Goal: Book appointment/travel/reservation

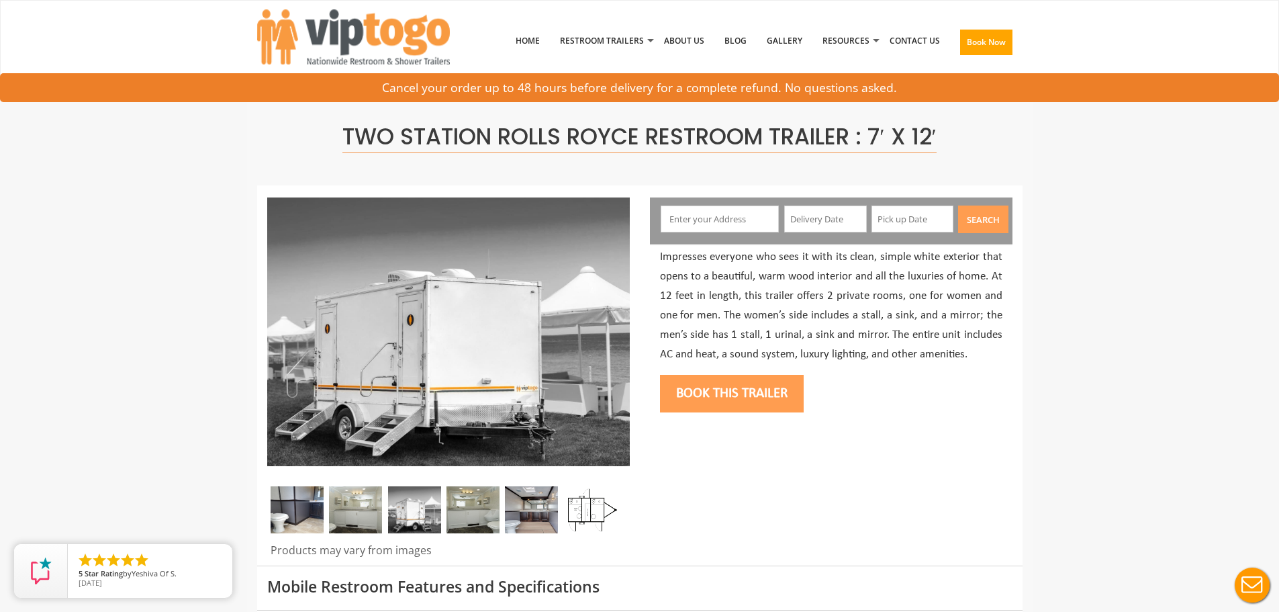
click at [734, 222] on input "text" at bounding box center [720, 218] width 118 height 27
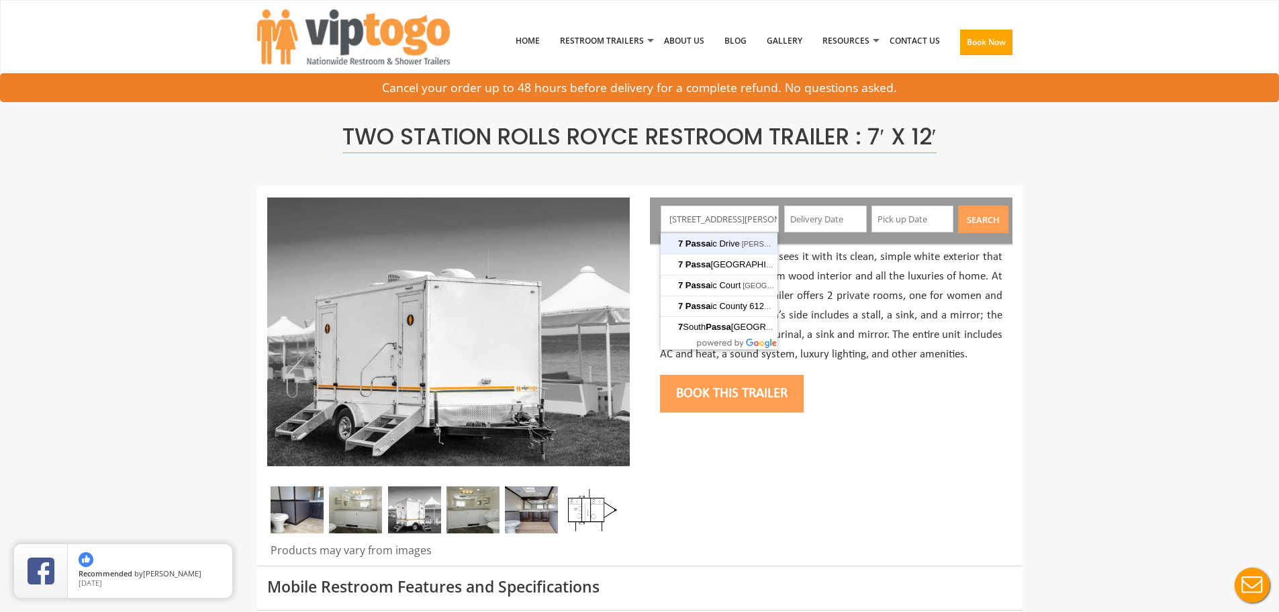
type input "[STREET_ADDRESS][PERSON_NAME]"
click at [958, 205] on button "Search" at bounding box center [983, 219] width 50 height 28
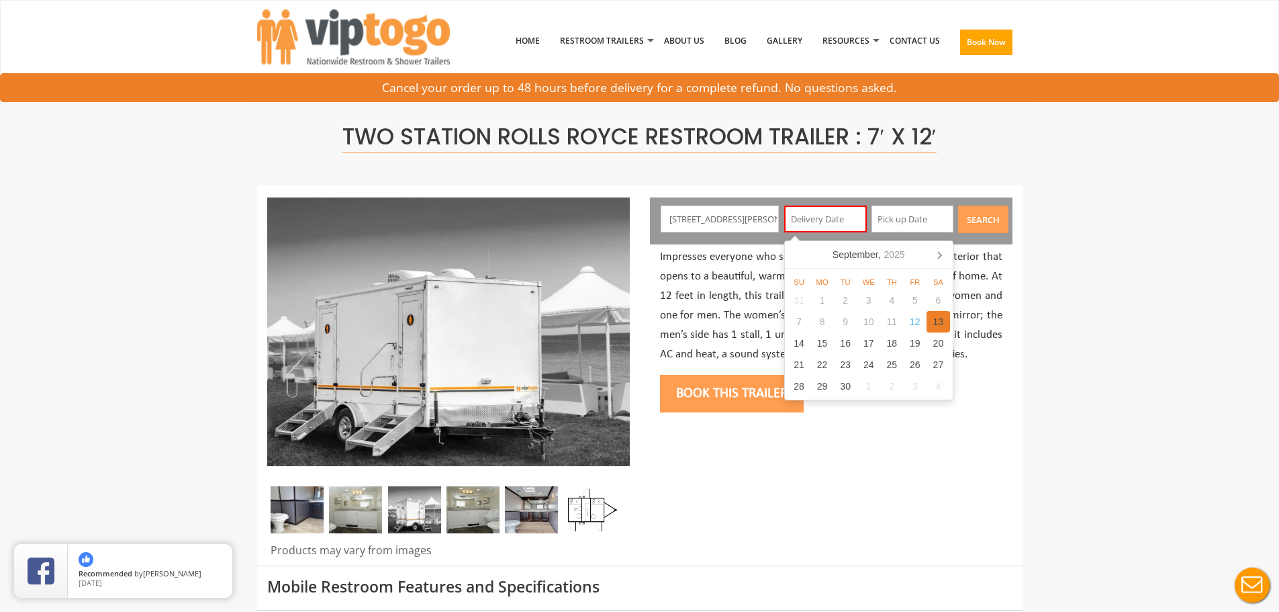
click at [934, 320] on div "13" at bounding box center [939, 321] width 24 height 21
type input "[DATE]"
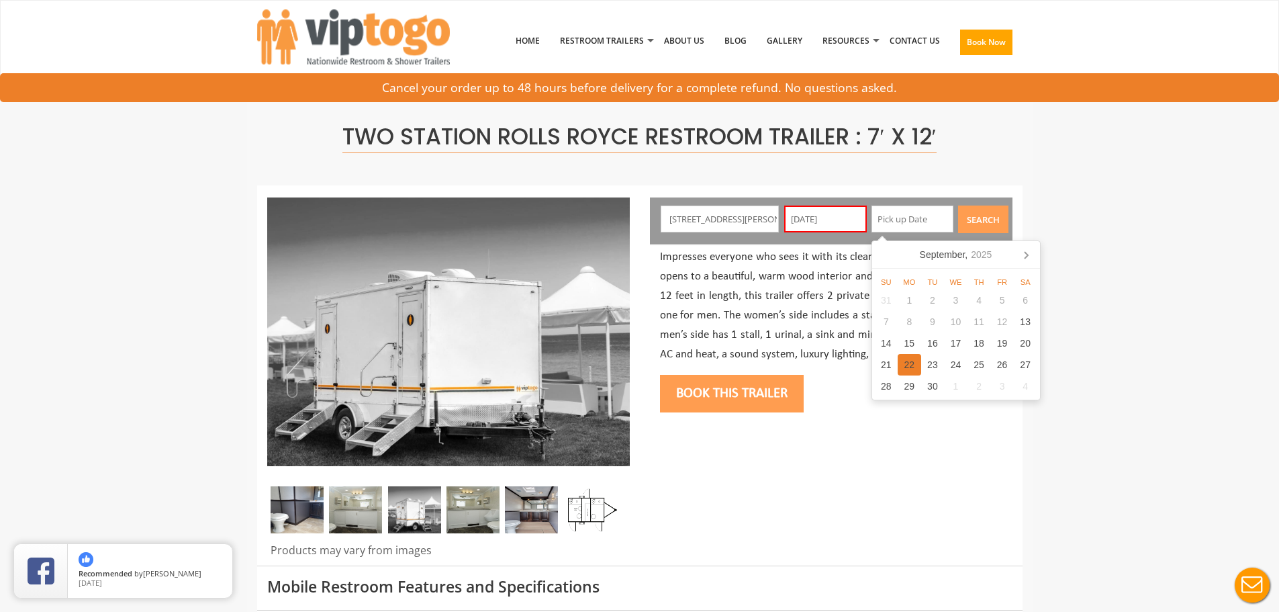
click at [911, 370] on div "22" at bounding box center [910, 364] width 24 height 21
type input "09/22/2025"
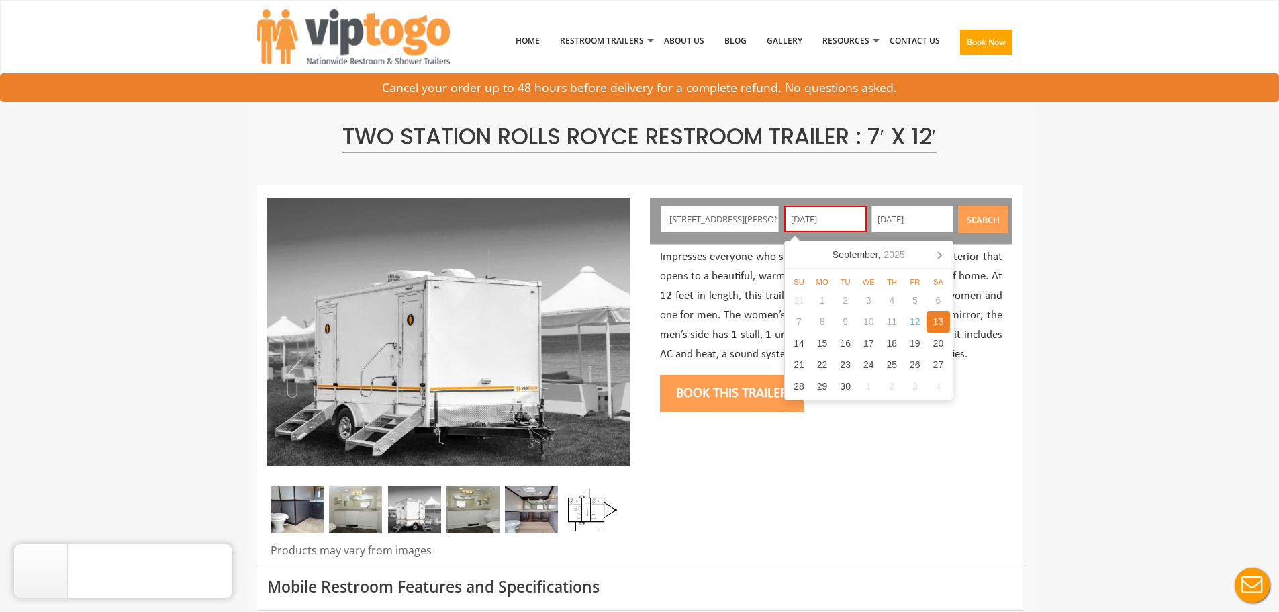
click at [832, 216] on input "09/13/2025" at bounding box center [825, 218] width 83 height 27
click at [825, 343] on div "15" at bounding box center [823, 342] width 24 height 21
type input "09/15/2025"
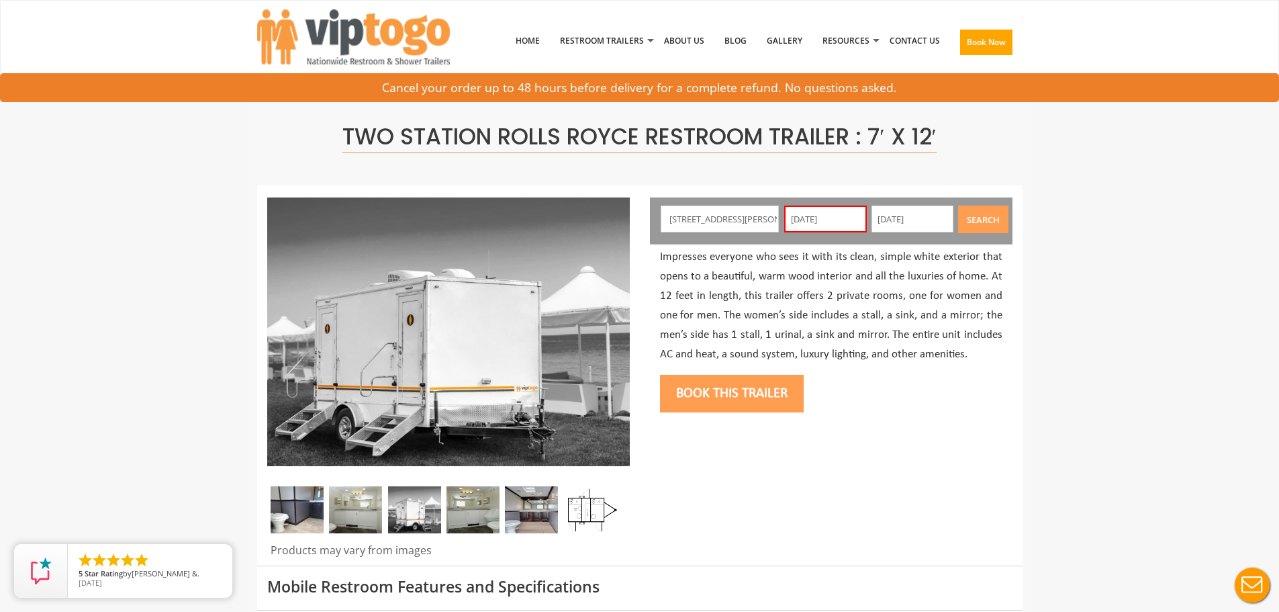
click at [976, 222] on button "Search" at bounding box center [983, 219] width 50 height 28
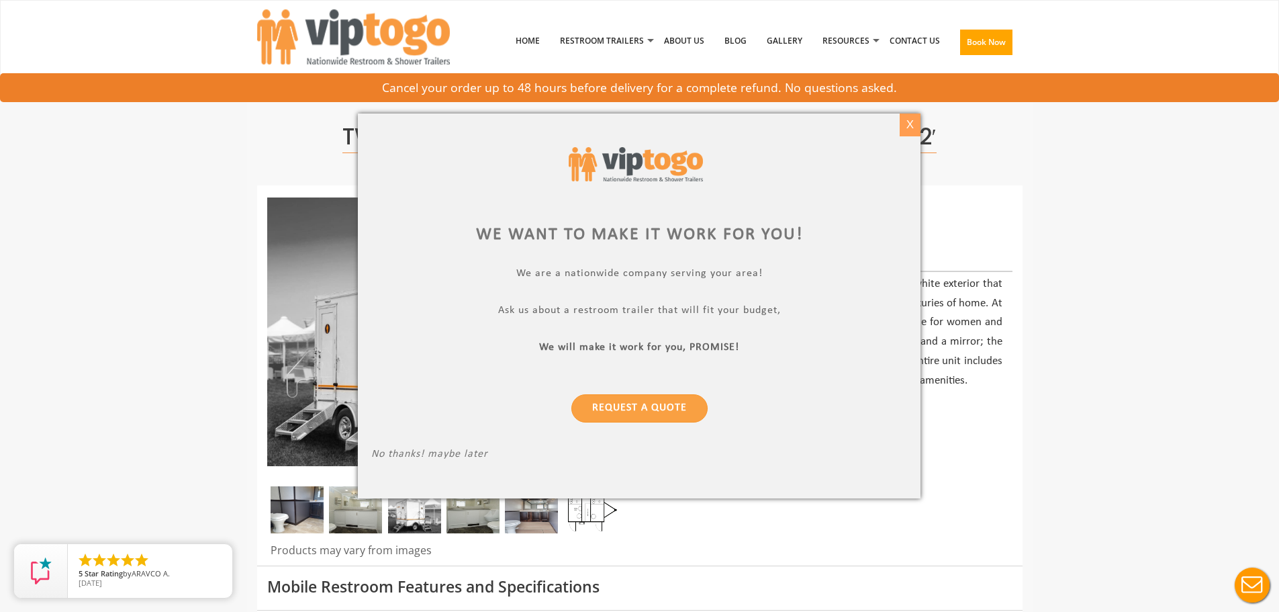
click at [905, 123] on div "X" at bounding box center [910, 124] width 21 height 23
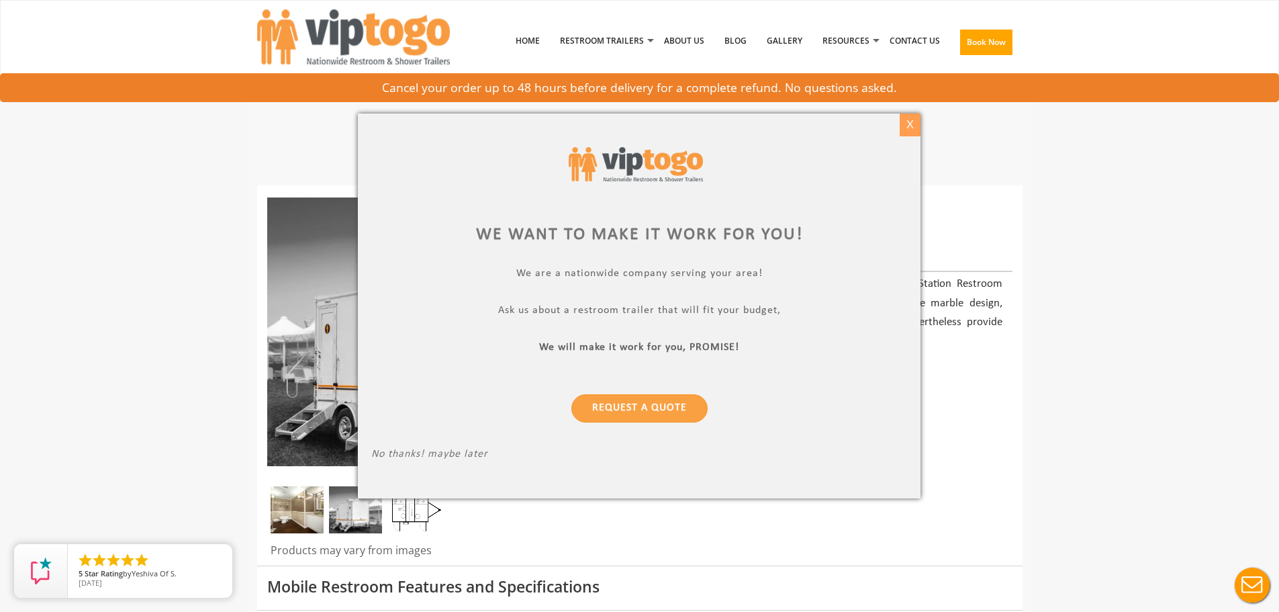
click at [911, 130] on div "X" at bounding box center [910, 124] width 21 height 23
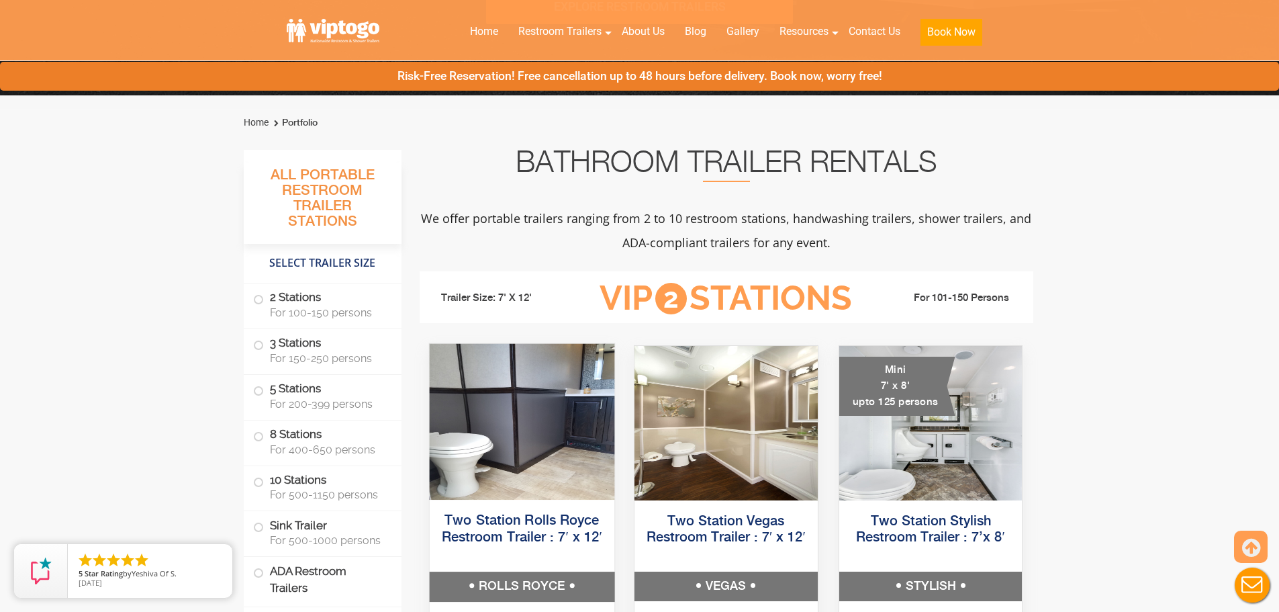
scroll to position [537, 0]
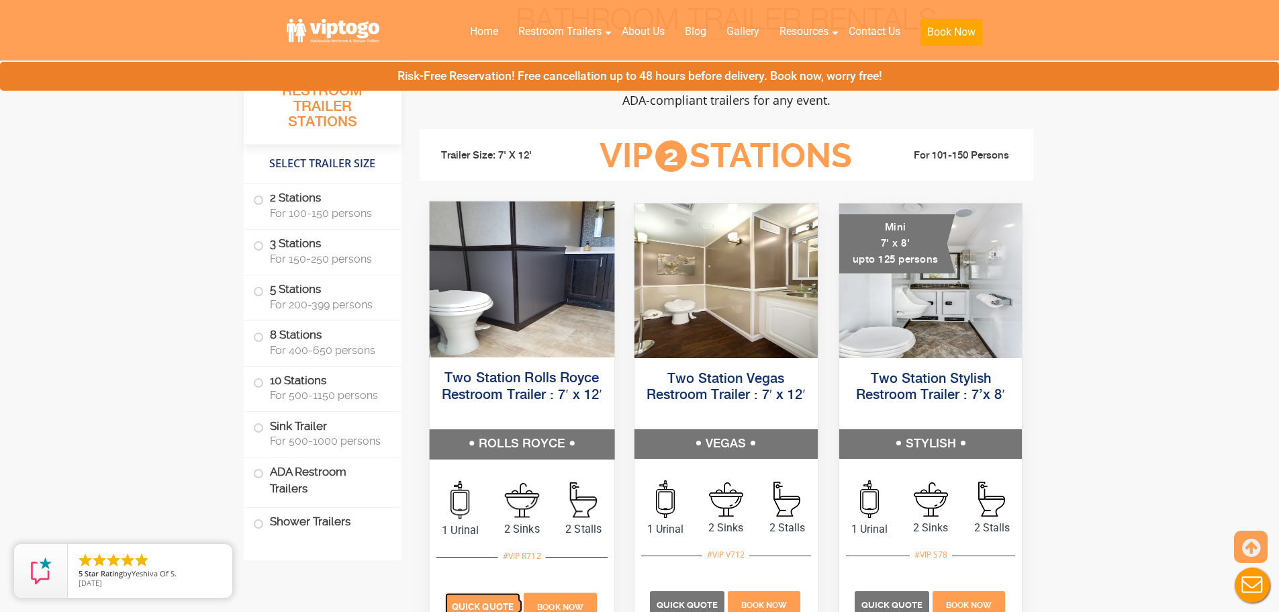
click at [486, 602] on span "Quick Quote" at bounding box center [483, 607] width 62 height 10
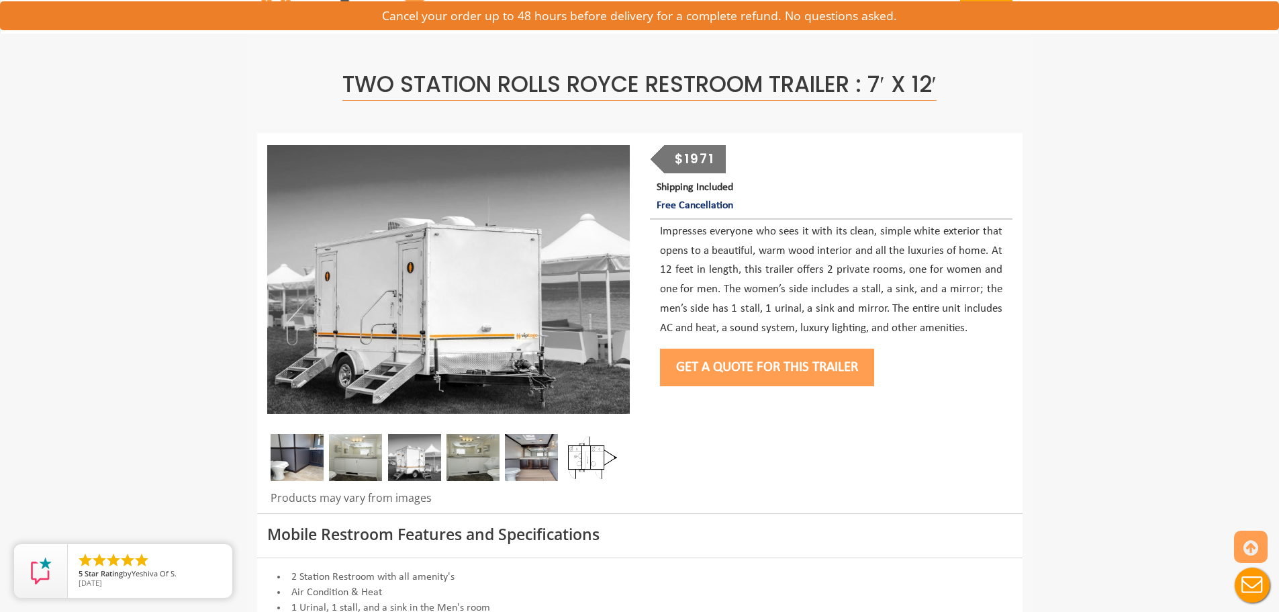
scroll to position [134, 0]
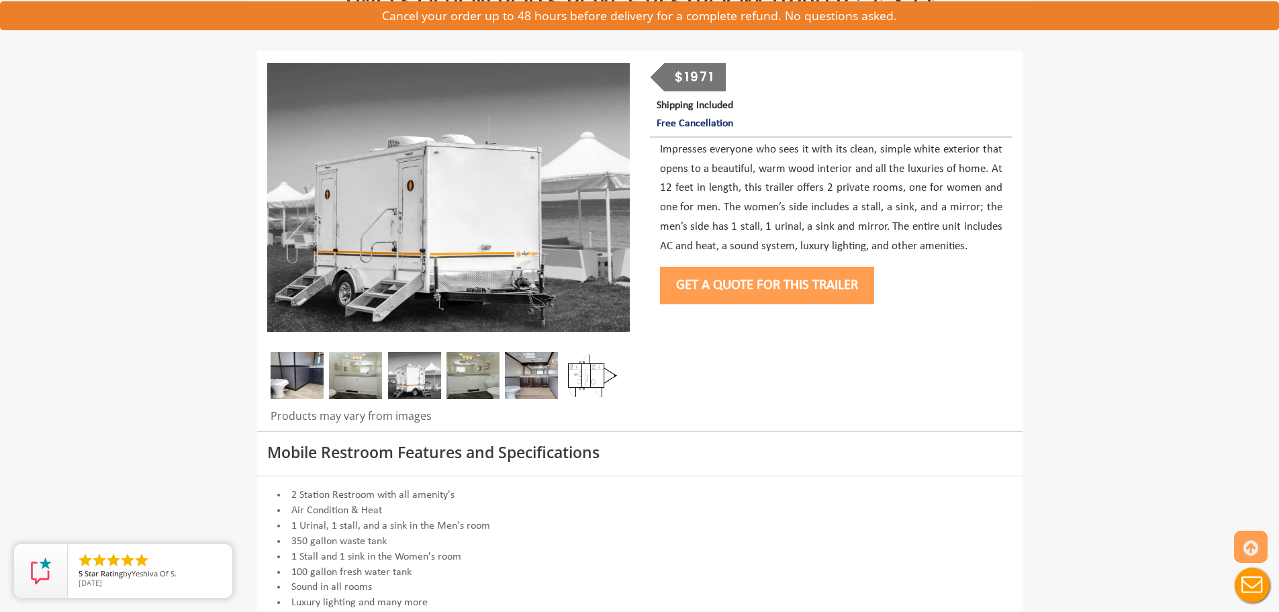
click at [751, 293] on button "Get a Quote for this Trailer" at bounding box center [767, 286] width 214 height 38
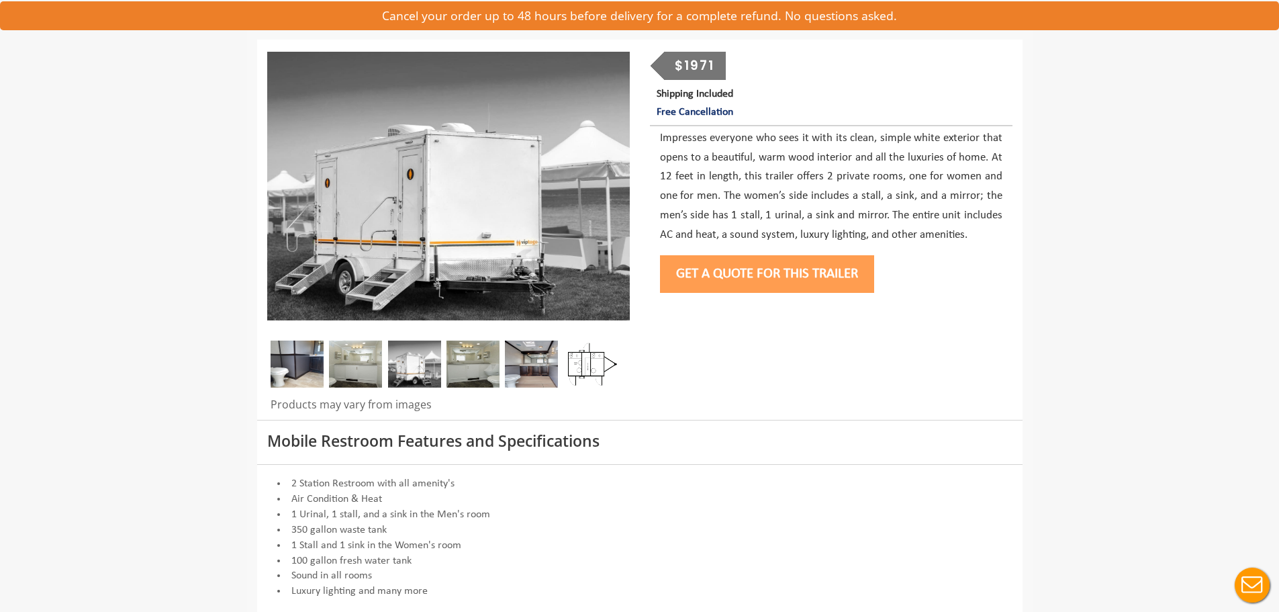
scroll to position [134, 0]
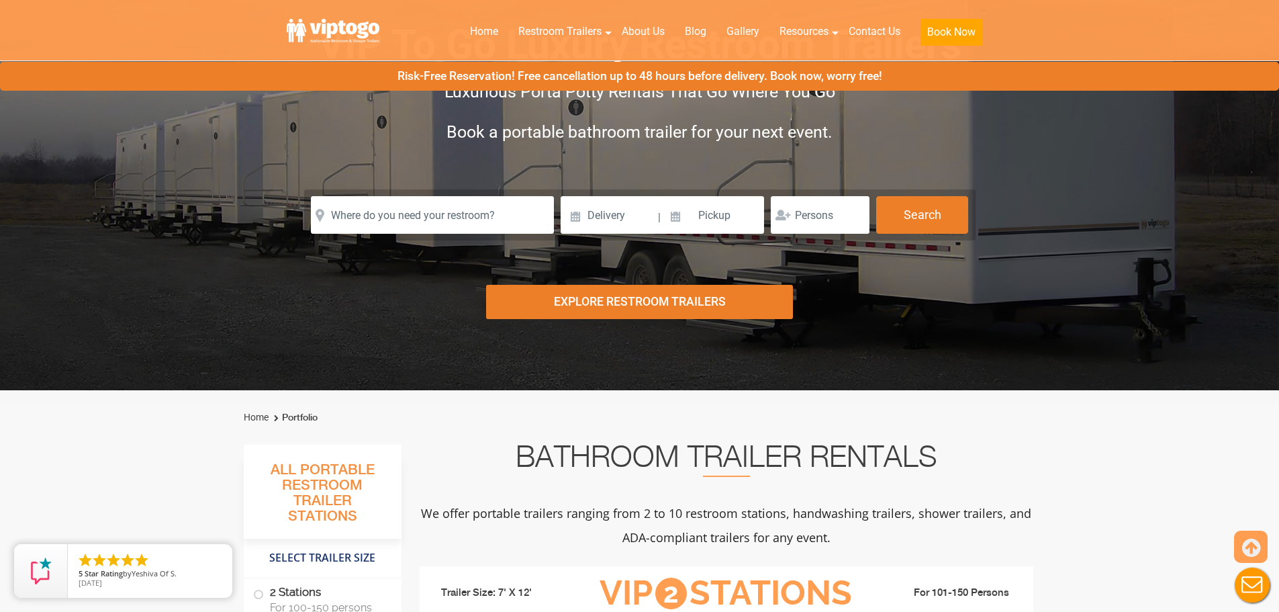
scroll to position [269, 0]
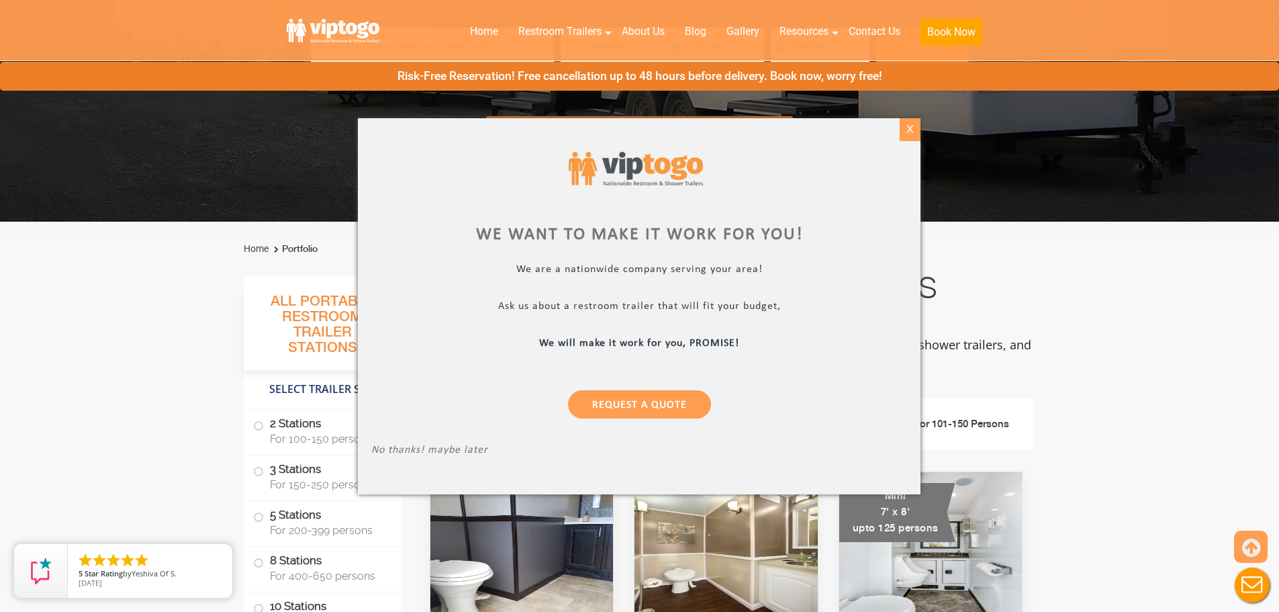
click at [907, 129] on div "X" at bounding box center [910, 129] width 21 height 23
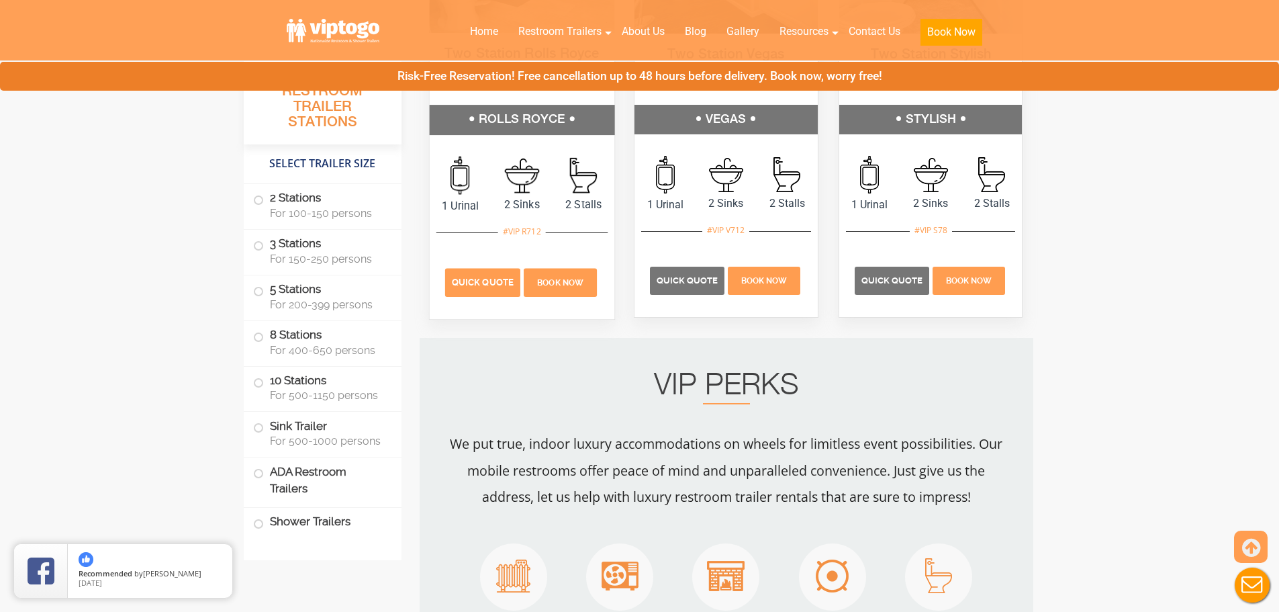
scroll to position [940, 0]
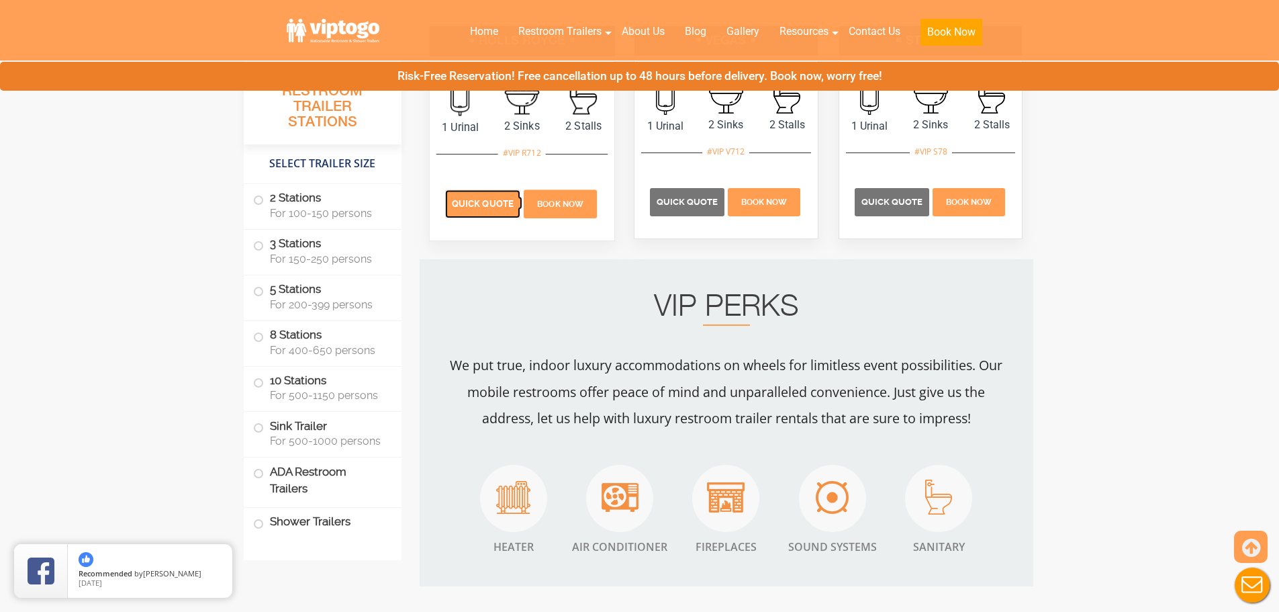
click at [463, 200] on span "Quick Quote" at bounding box center [483, 204] width 62 height 10
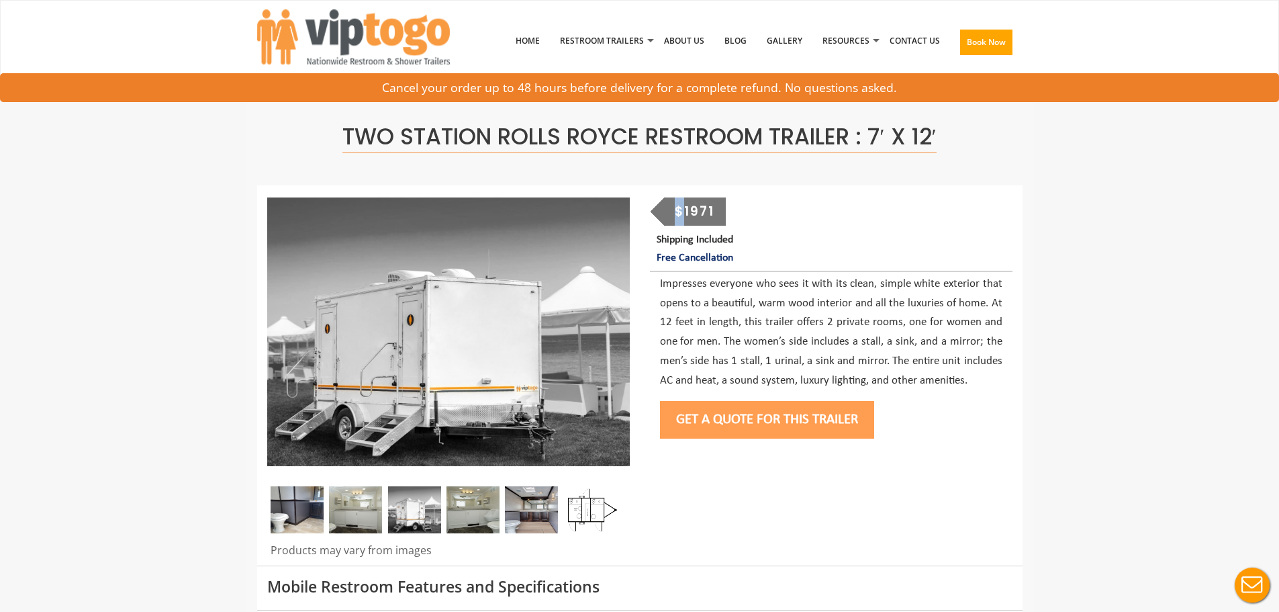
click at [680, 208] on div "$1971" at bounding box center [695, 211] width 62 height 28
click at [683, 210] on div "$1971" at bounding box center [695, 211] width 62 height 28
click at [707, 212] on div "$1971" at bounding box center [695, 211] width 62 height 28
click at [739, 212] on div "$1971 Shipping Included Free Cancellation Get a Quote for this Trailer" at bounding box center [831, 321] width 383 height 248
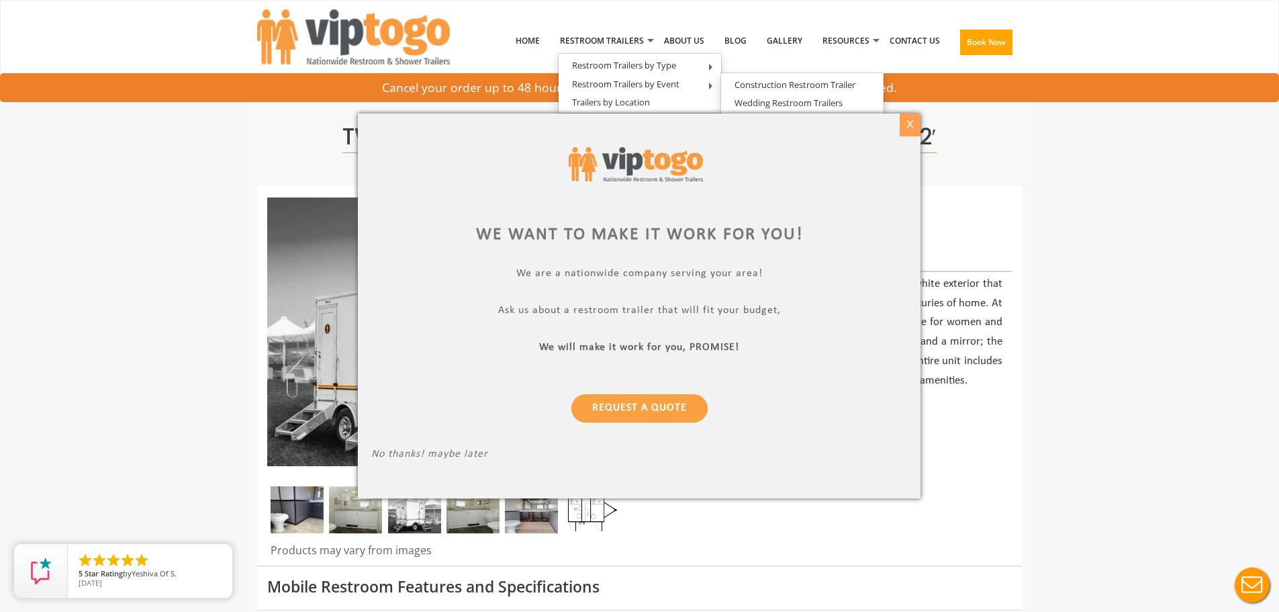
click at [915, 124] on div "X" at bounding box center [910, 124] width 21 height 23
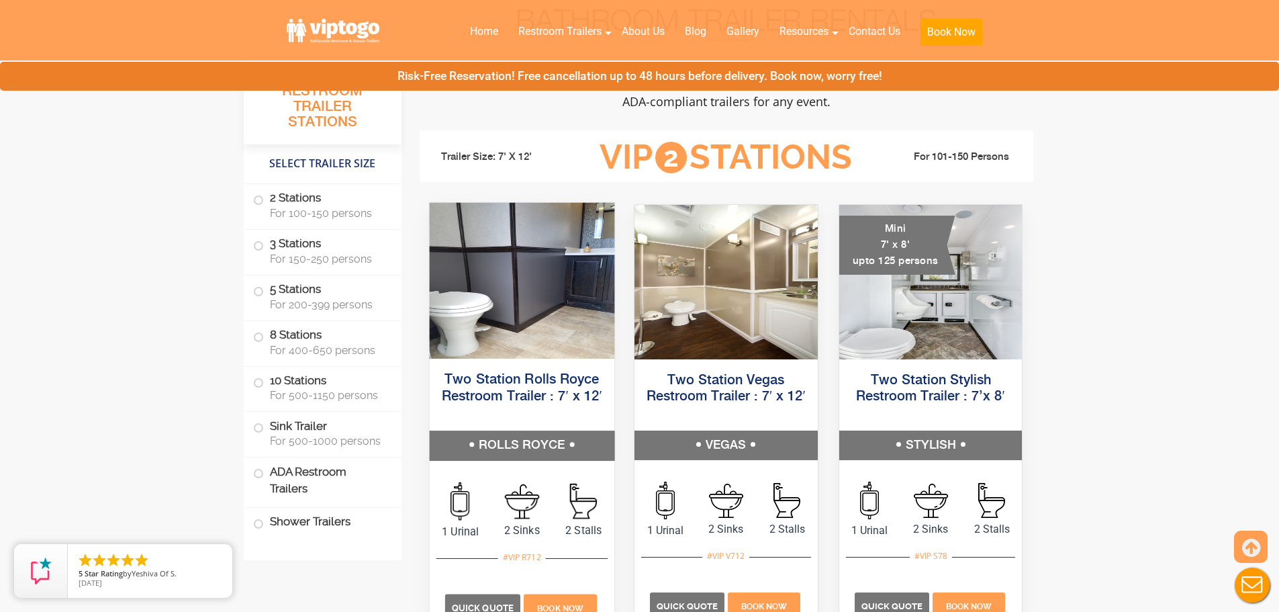
scroll to position [537, 0]
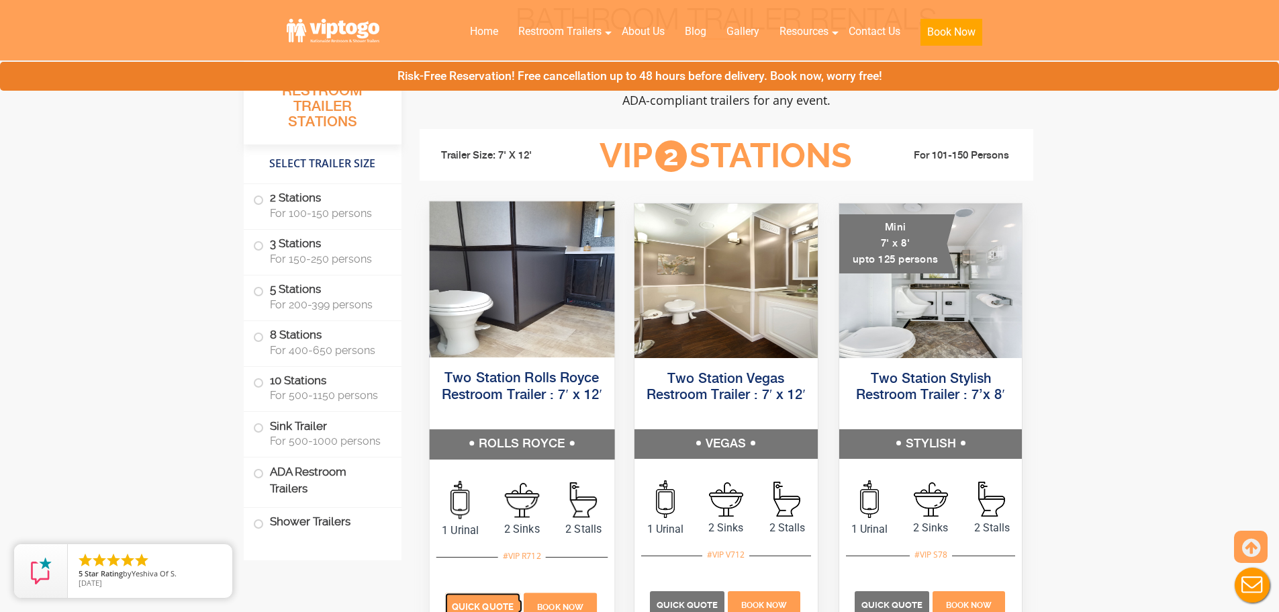
click at [500, 603] on span "Quick Quote" at bounding box center [483, 607] width 62 height 10
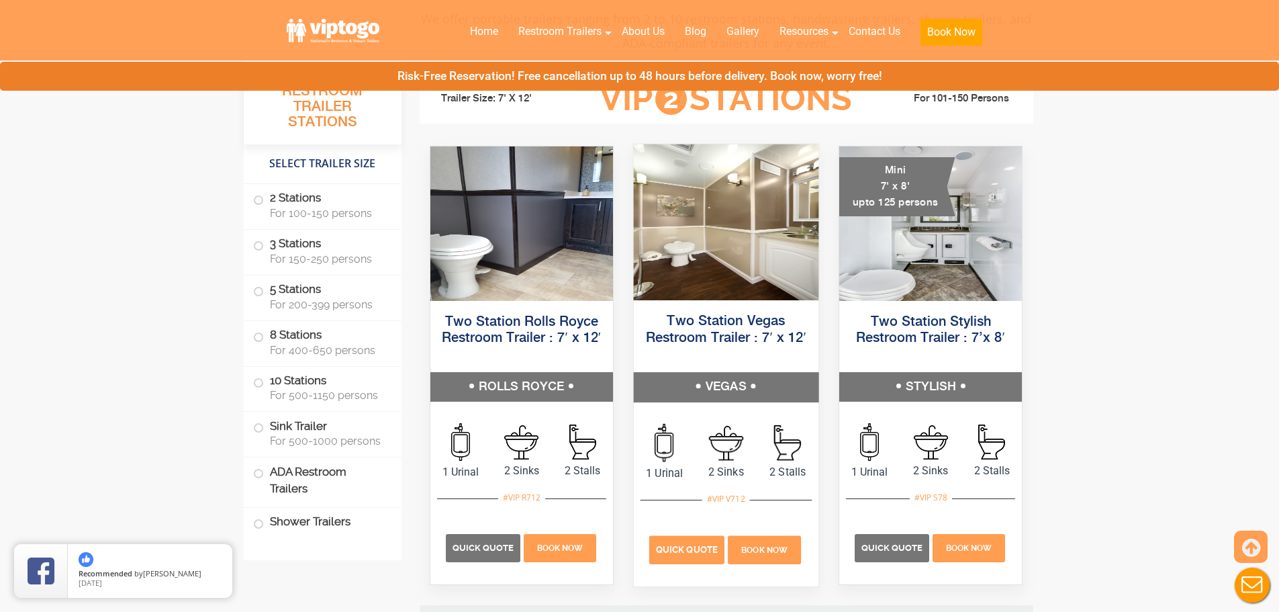
scroll to position [672, 0]
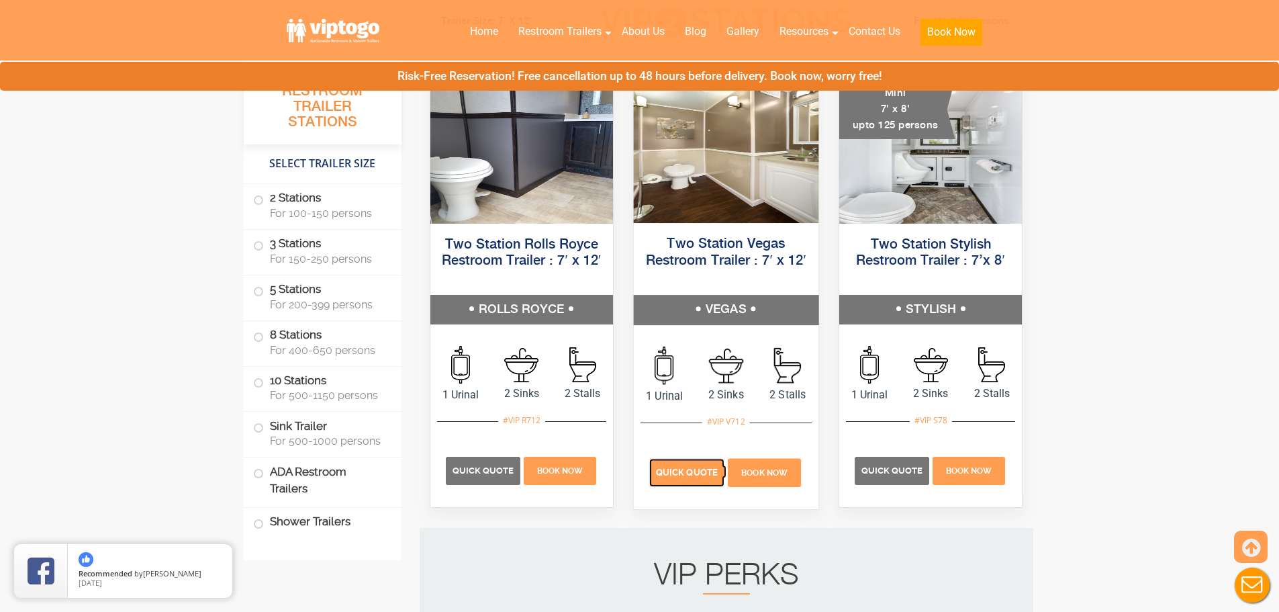
click at [678, 473] on span "Quick Quote" at bounding box center [687, 472] width 62 height 10
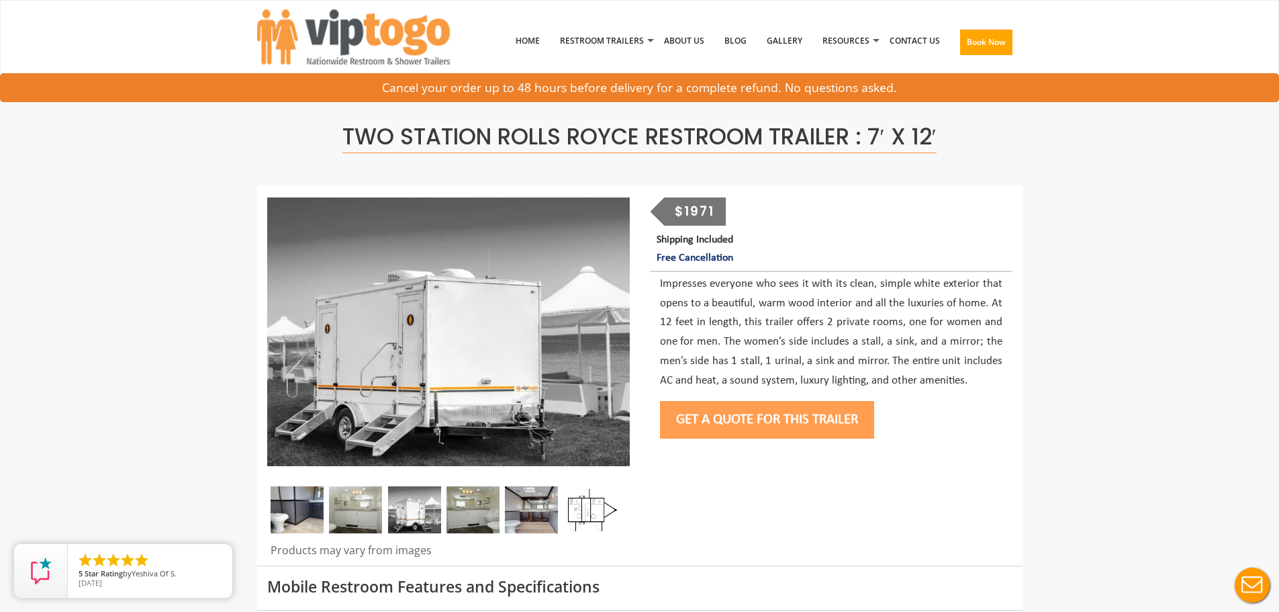
click at [686, 211] on div "$1971" at bounding box center [695, 211] width 62 height 28
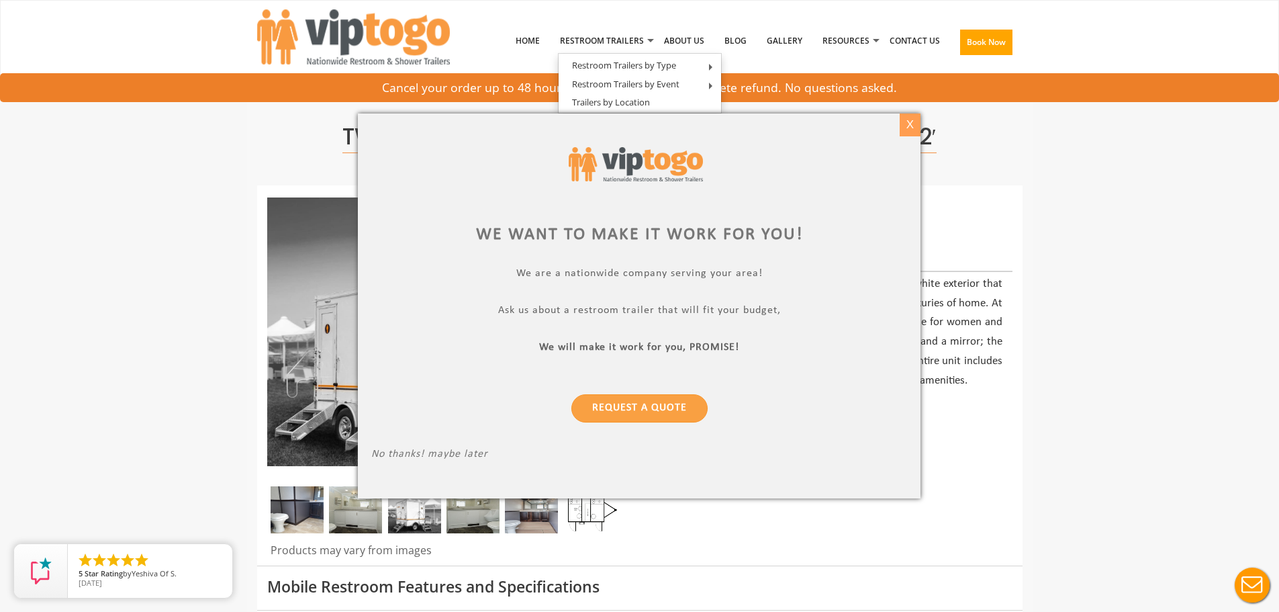
click at [906, 130] on div "X" at bounding box center [910, 124] width 21 height 23
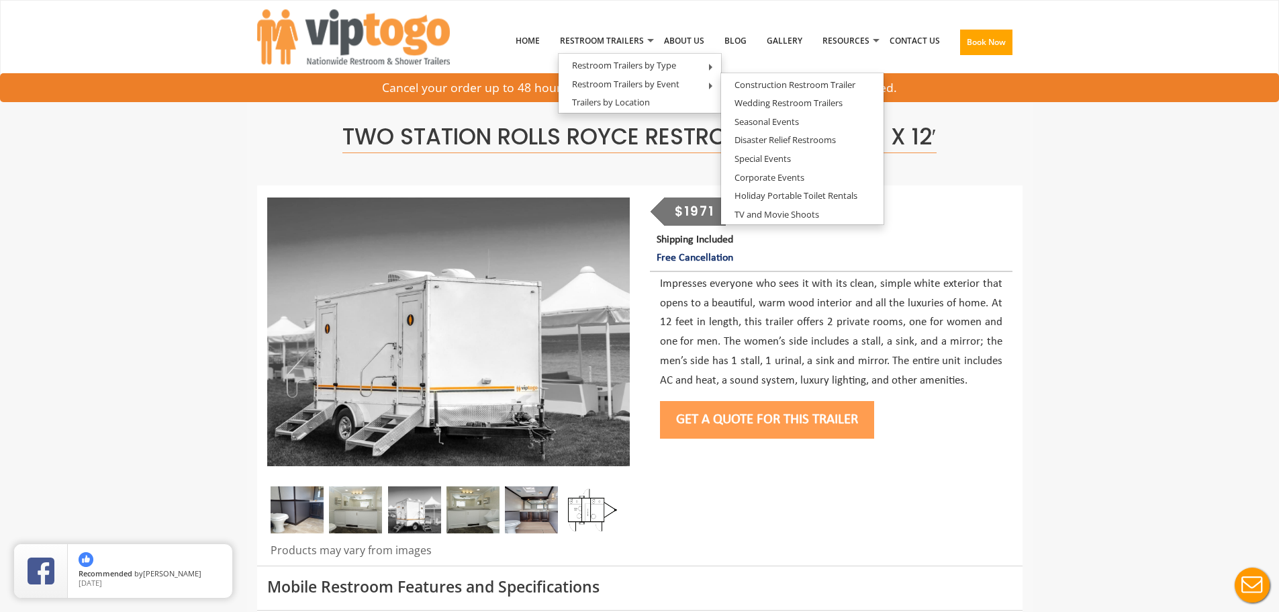
click at [671, 204] on div "$1971" at bounding box center [695, 211] width 62 height 28
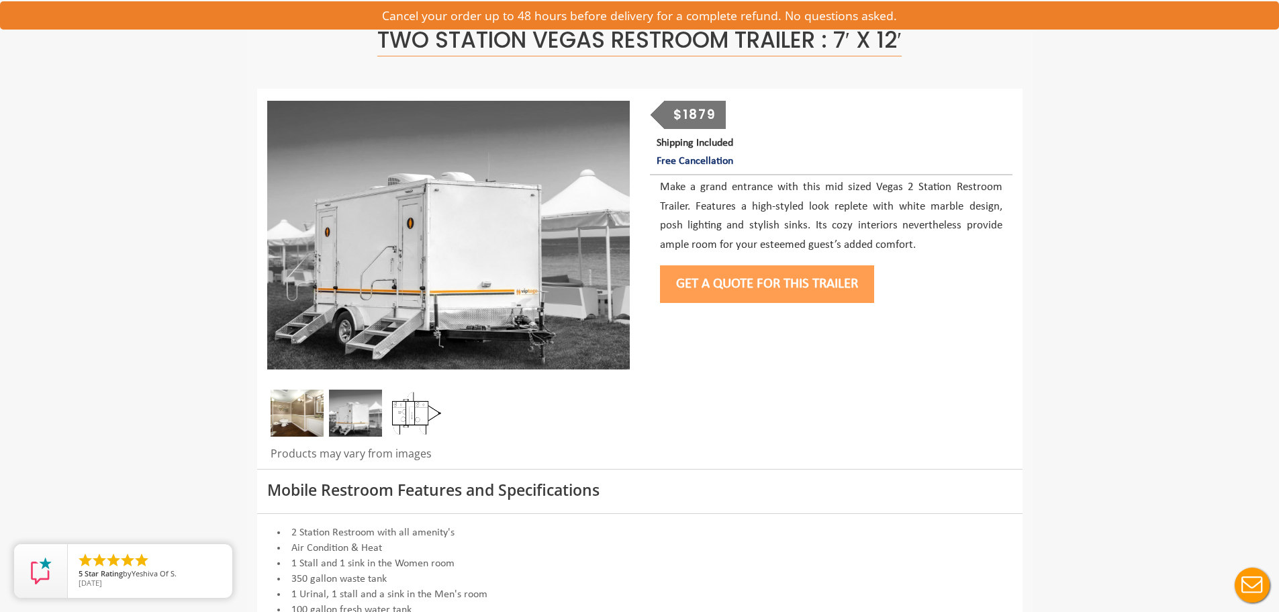
scroll to position [134, 0]
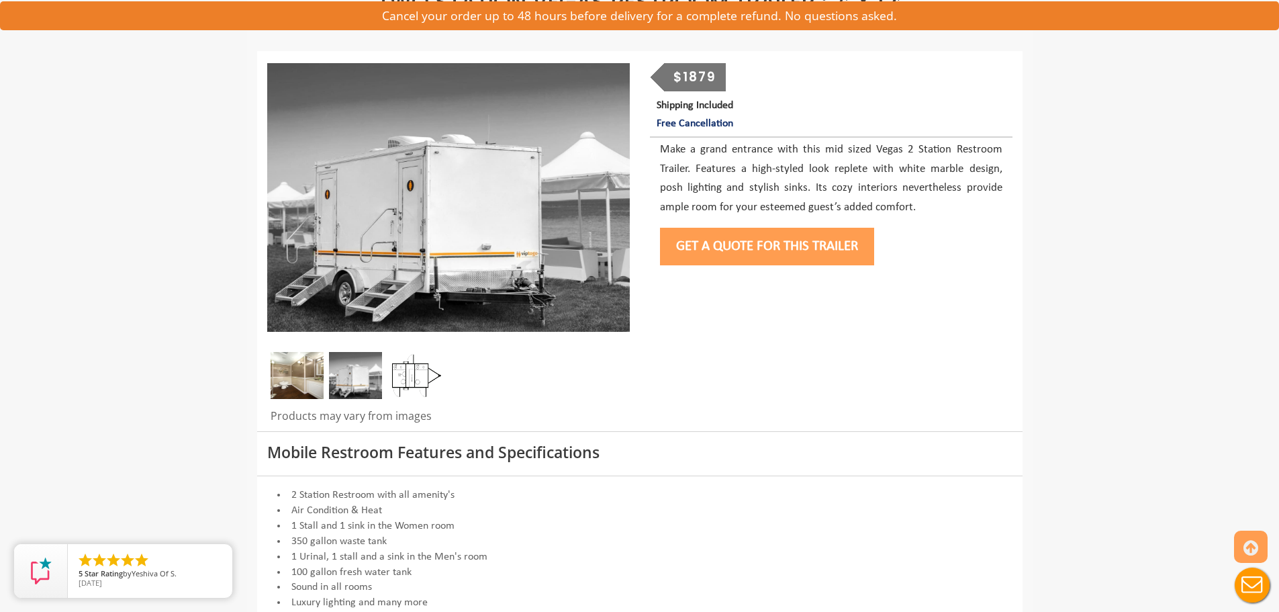
click at [816, 250] on button "Get a Quote for this Trailer" at bounding box center [767, 247] width 214 height 38
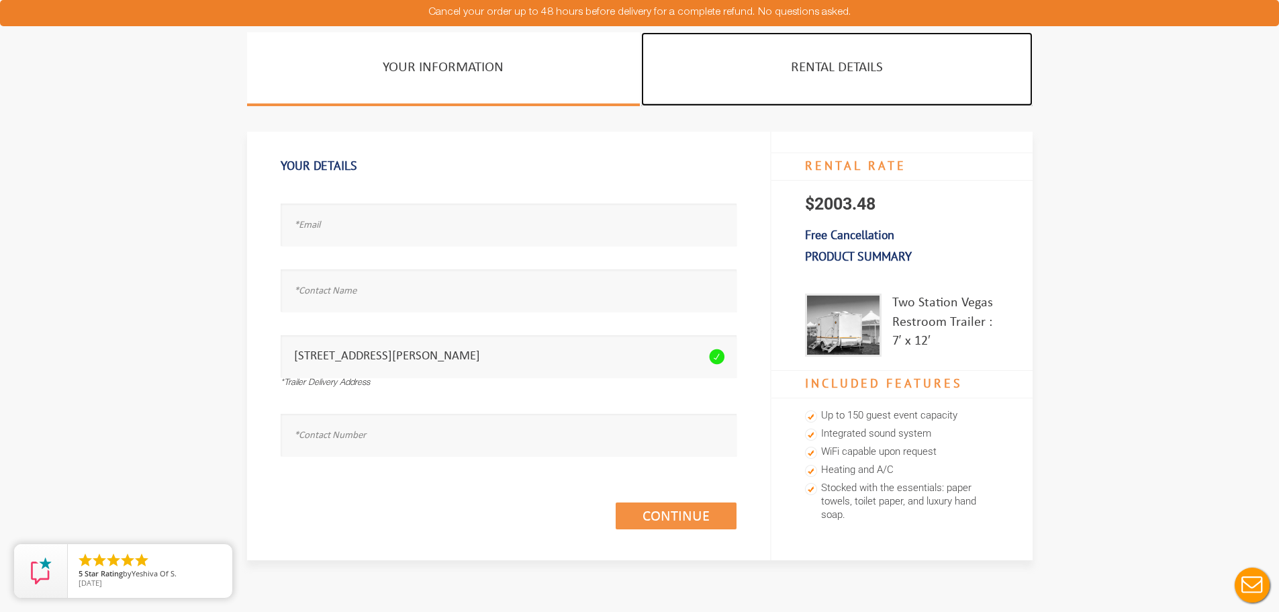
click at [859, 57] on link "Rental Details" at bounding box center [836, 69] width 391 height 74
click at [842, 79] on link "Rental Details" at bounding box center [836, 69] width 391 height 74
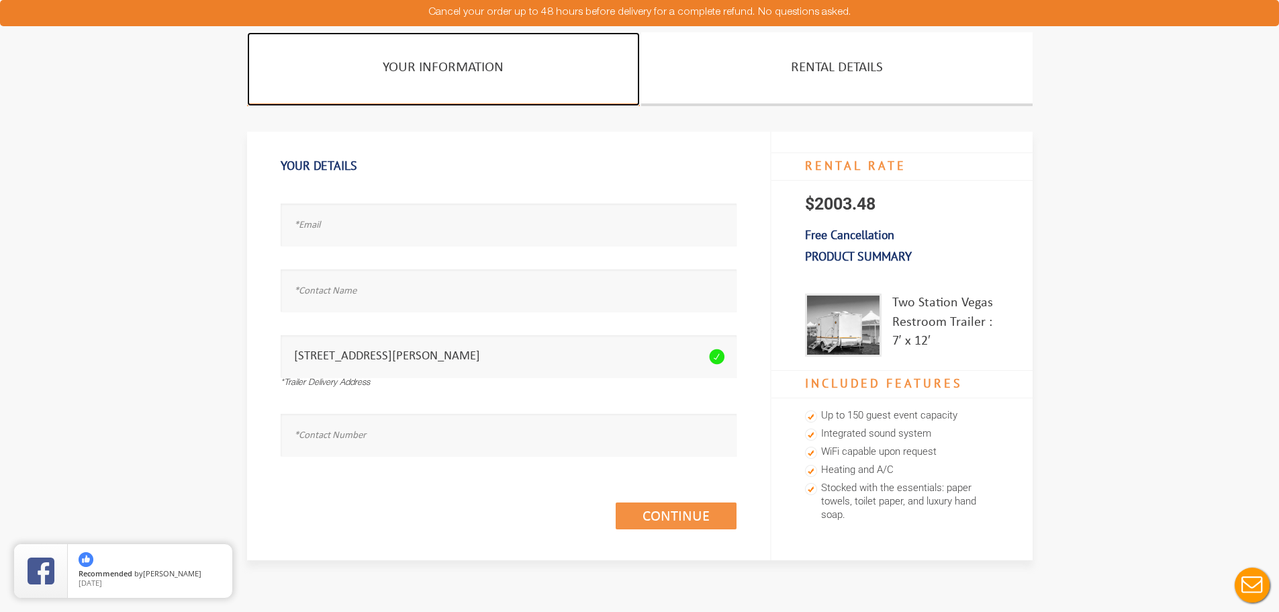
click at [476, 75] on link "Your Information" at bounding box center [443, 69] width 393 height 74
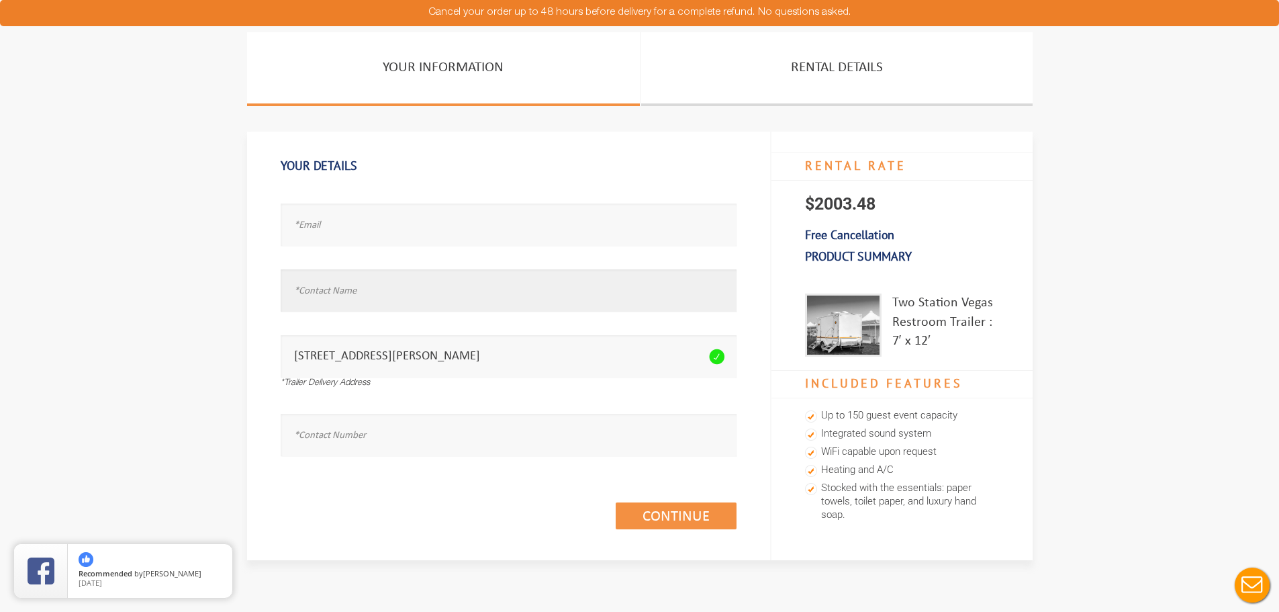
click at [381, 294] on input "text" at bounding box center [509, 290] width 456 height 42
click at [371, 231] on input "text" at bounding box center [509, 224] width 456 height 42
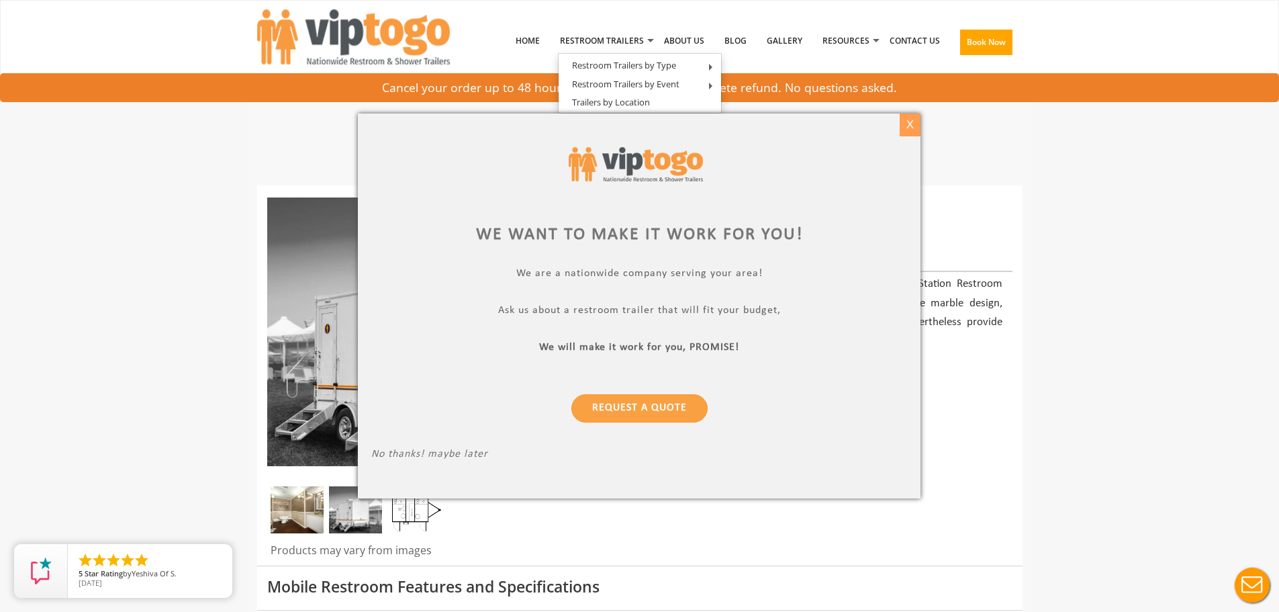
click at [909, 133] on div "X" at bounding box center [910, 124] width 21 height 23
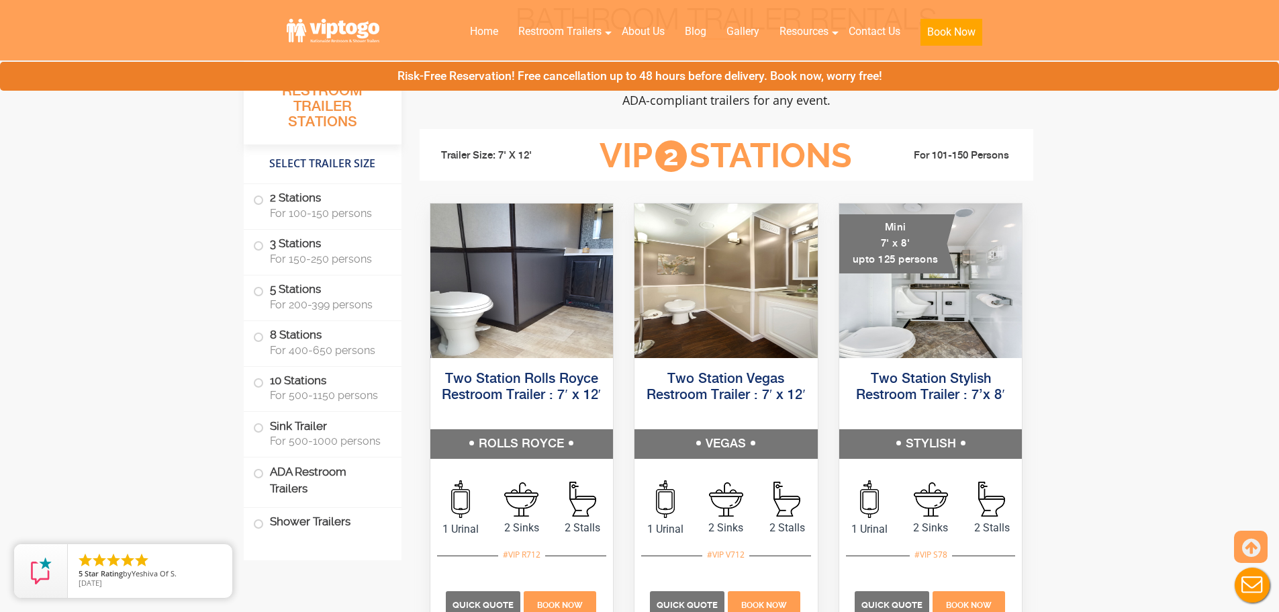
scroll to position [269, 0]
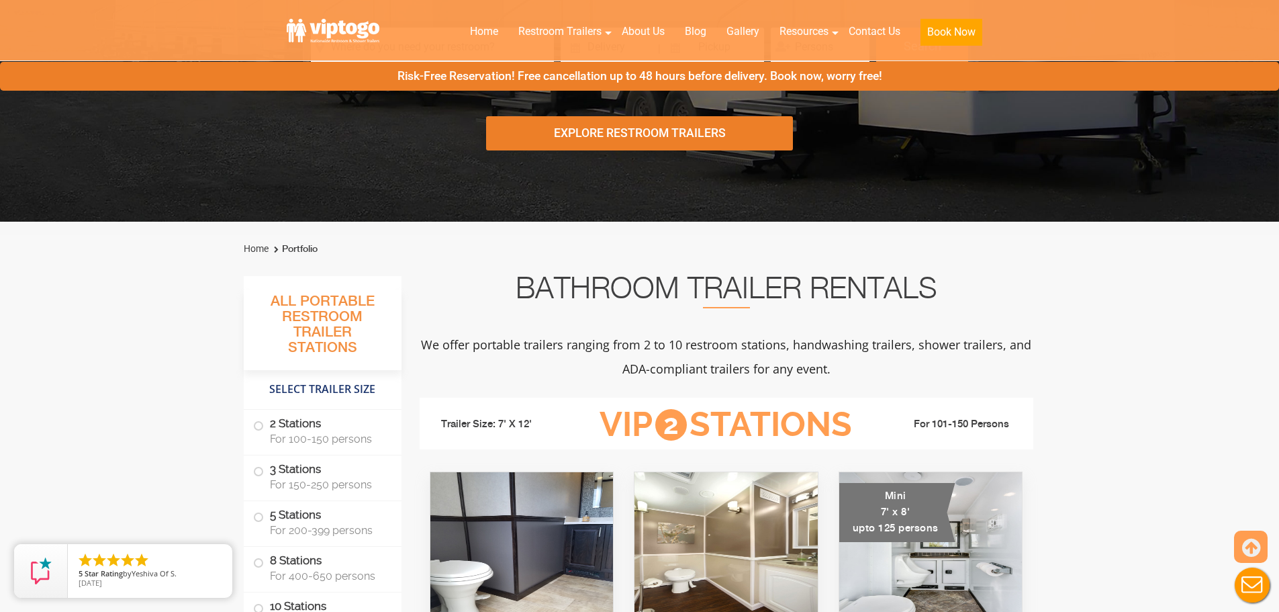
click at [666, 132] on div "Explore Restroom Trailers" at bounding box center [639, 133] width 307 height 34
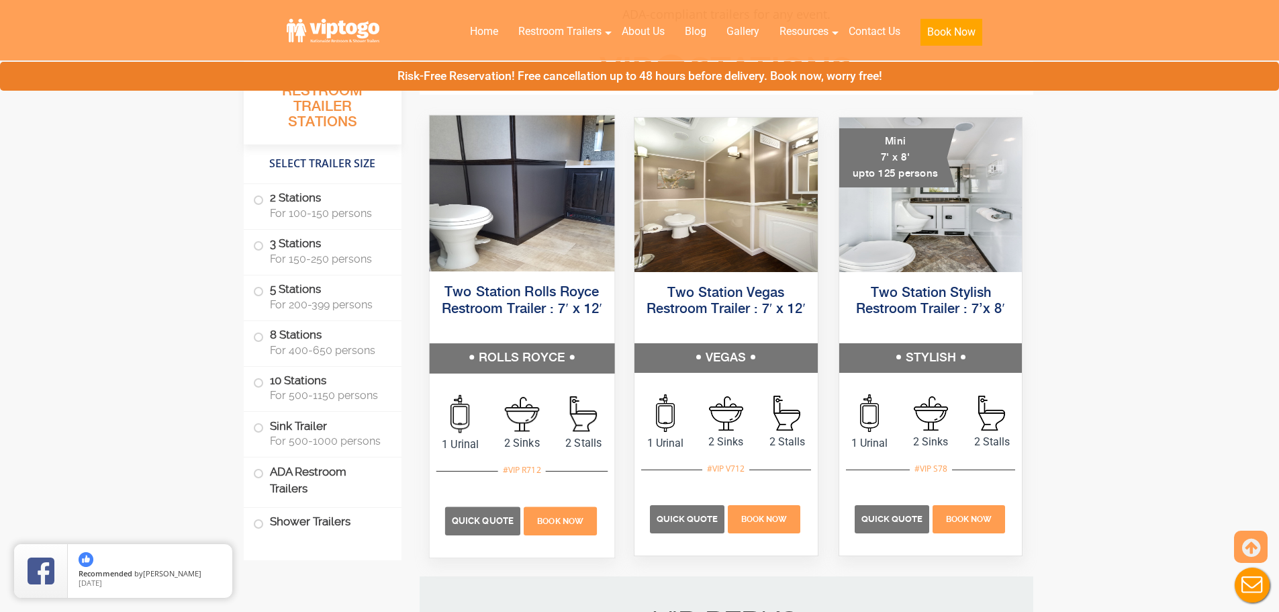
scroll to position [625, 0]
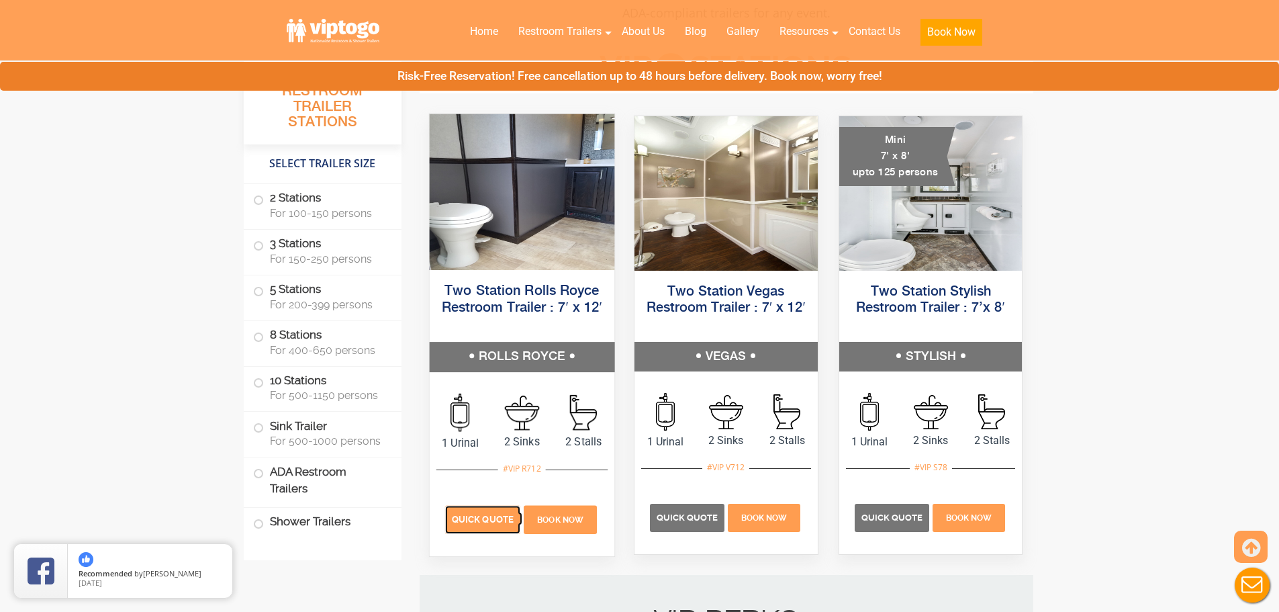
click at [491, 522] on span "Quick Quote" at bounding box center [483, 519] width 62 height 10
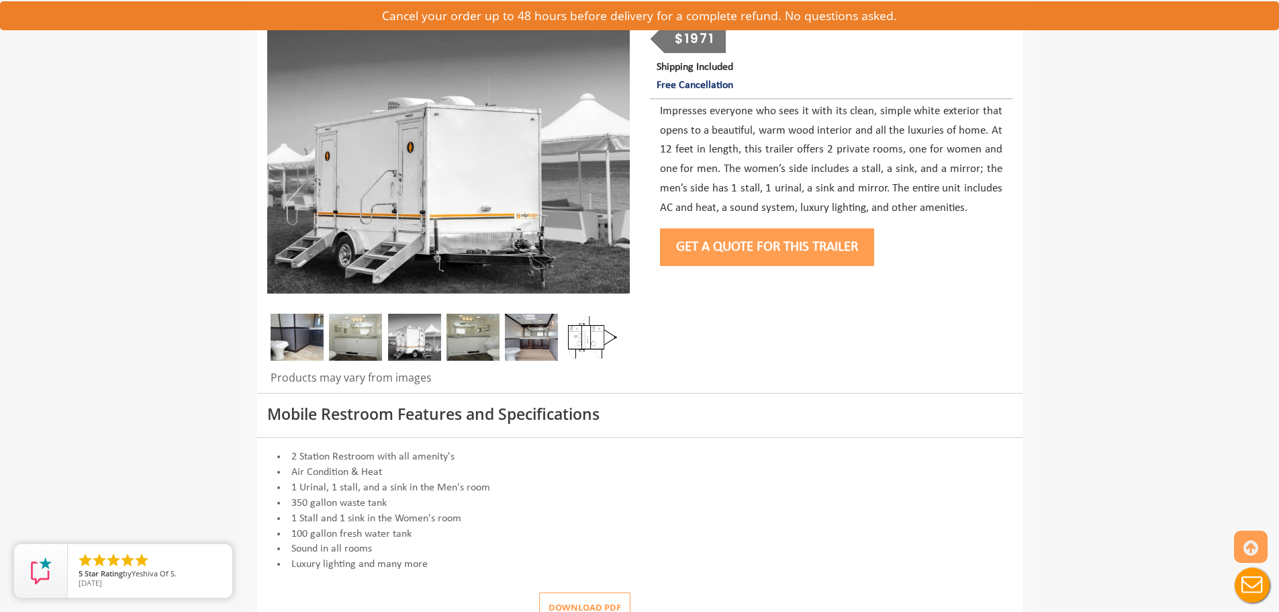
scroll to position [201, 0]
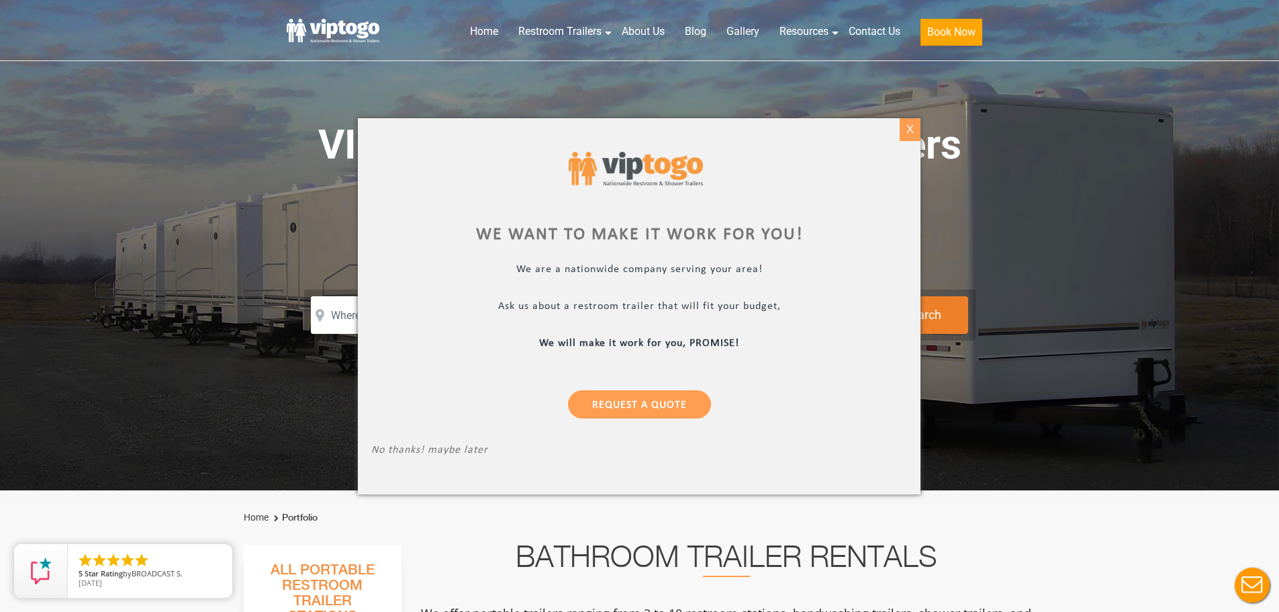
click at [904, 137] on div "X" at bounding box center [910, 129] width 21 height 23
